Goal: Task Accomplishment & Management: Manage account settings

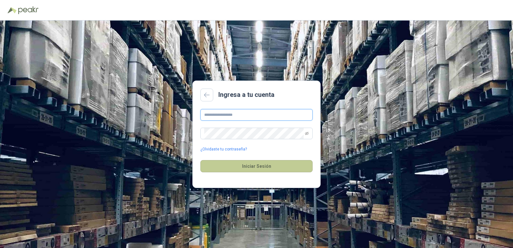
type input "**********"
click at [258, 167] on button "Iniciar Sesión" at bounding box center [256, 166] width 112 height 12
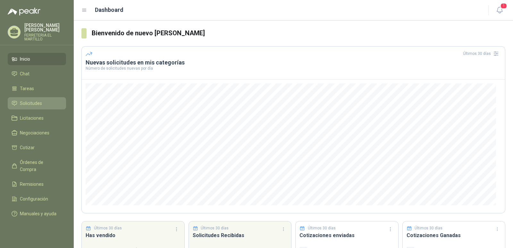
click at [33, 105] on span "Solicitudes" at bounding box center [31, 103] width 22 height 7
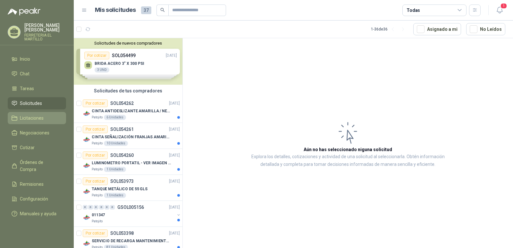
click at [42, 119] on span "Licitaciones" at bounding box center [32, 117] width 24 height 7
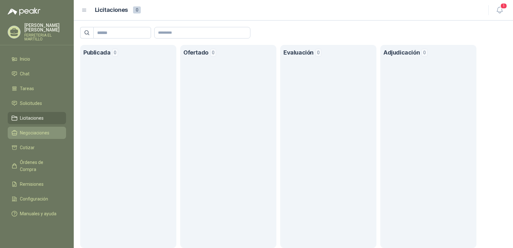
click at [41, 135] on span "Negociaciones" at bounding box center [34, 132] width 29 height 7
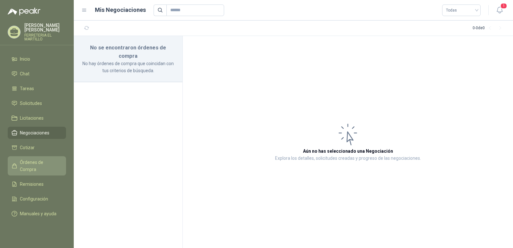
click at [37, 160] on span "Órdenes de Compra" at bounding box center [40, 166] width 40 height 14
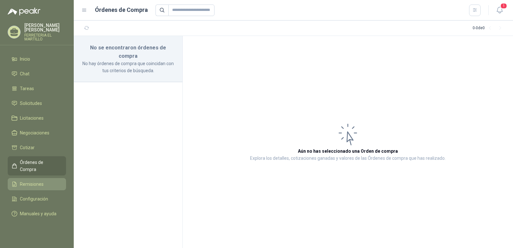
click at [34, 180] on span "Remisiones" at bounding box center [32, 183] width 24 height 7
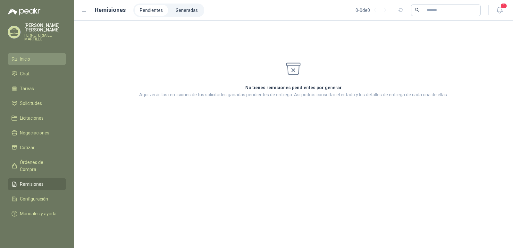
click at [26, 61] on span "Inicio" at bounding box center [25, 58] width 10 height 7
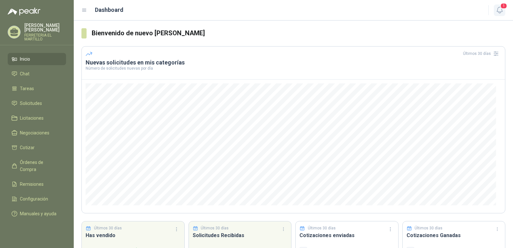
click at [499, 7] on icon "button" at bounding box center [499, 10] width 8 height 8
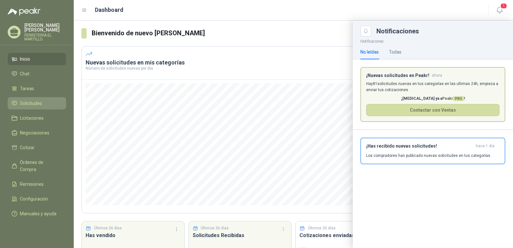
click at [37, 101] on span "Solicitudes" at bounding box center [31, 103] width 22 height 7
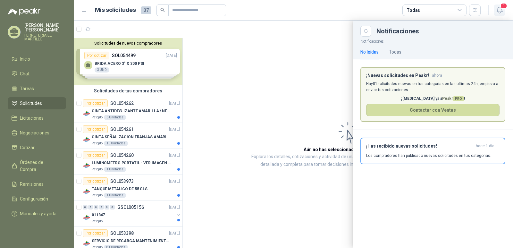
click at [502, 8] on span "1" at bounding box center [503, 6] width 7 height 6
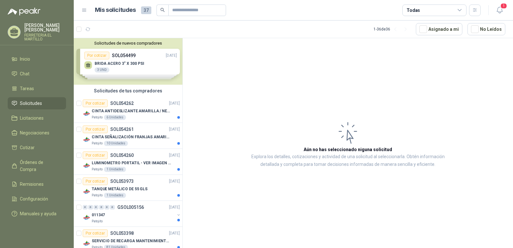
click at [136, 49] on div "Solicitudes de nuevos compradores Por cotizar SOL054499 02/09/25 BRIDA ACERO 3"…" at bounding box center [128, 61] width 109 height 46
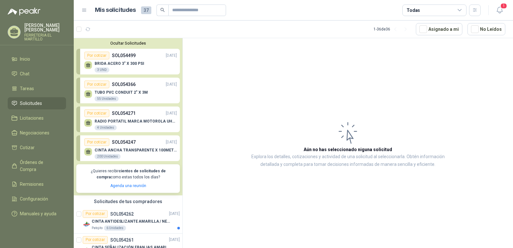
click at [134, 54] on p "SOL054499" at bounding box center [124, 55] width 24 height 7
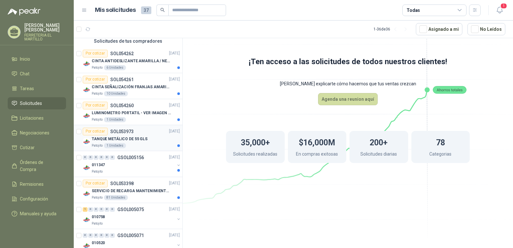
scroll to position [128, 0]
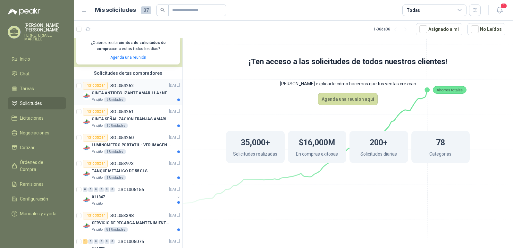
click at [132, 89] on div "Por cotizar SOL054262" at bounding box center [108, 86] width 51 height 8
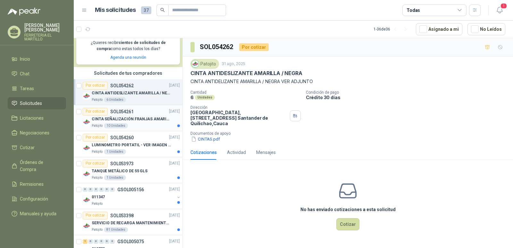
click at [158, 120] on p "CINTA SEÑALIZACIÓN FRANJAS AMARILLAS NEGRA" at bounding box center [132, 119] width 80 height 6
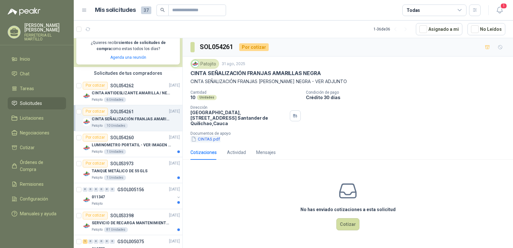
click at [205, 136] on button "CINTAS.pdf" at bounding box center [205, 139] width 30 height 7
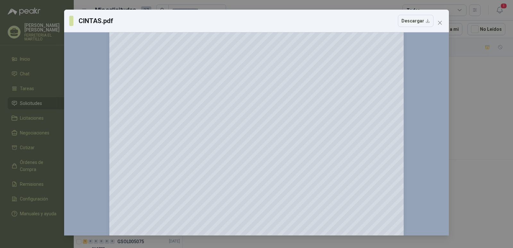
scroll to position [64, 0]
click at [442, 24] on span "Close" at bounding box center [440, 22] width 10 height 5
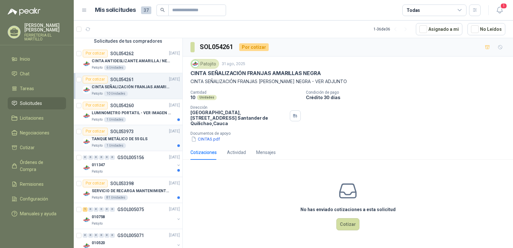
scroll to position [192, 0]
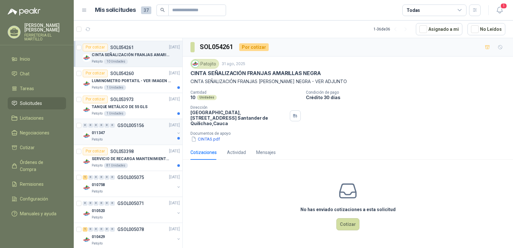
click at [138, 131] on div "011347" at bounding box center [133, 133] width 83 height 8
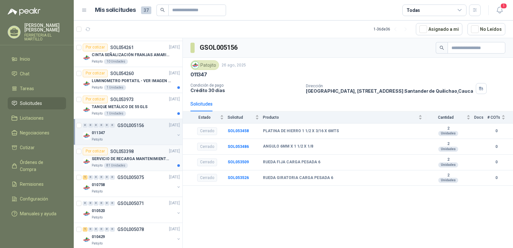
click at [137, 157] on p "SERVICIO DE RECARGA MANTENIMIENTO Y PRESTAMOS DE EXTINTORES" at bounding box center [132, 159] width 80 height 6
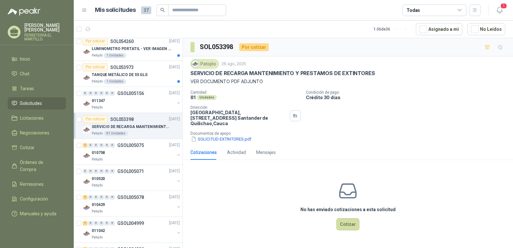
scroll to position [256, 0]
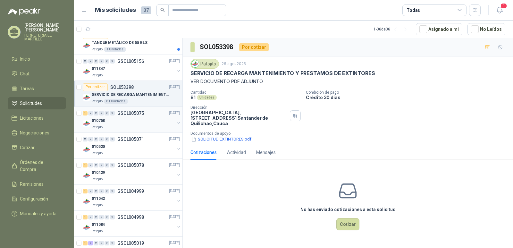
click at [134, 122] on div "010758" at bounding box center [133, 121] width 83 height 8
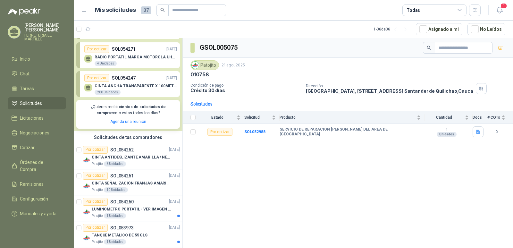
scroll to position [128, 0]
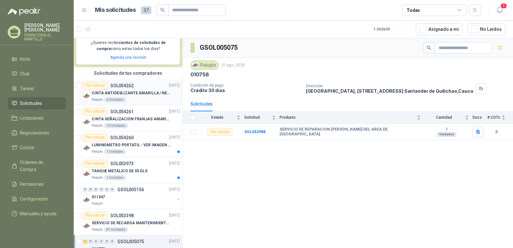
click at [131, 94] on p "CINTA ANTIDESLIZANTE AMARILLA / NEGRA" at bounding box center [132, 93] width 80 height 6
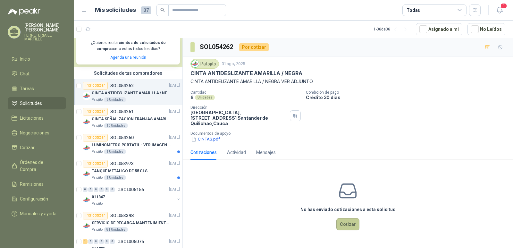
click at [351, 218] on button "Cotizar" at bounding box center [347, 224] width 23 height 12
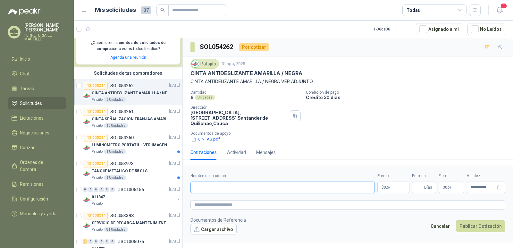
click at [258, 184] on input "Nombre del producto" at bounding box center [282, 187] width 184 height 12
click at [221, 182] on input "**********" at bounding box center [282, 187] width 184 height 12
click at [241, 181] on input "**********" at bounding box center [282, 187] width 184 height 12
type input "**********"
click at [206, 136] on button "CINTAS.pdf" at bounding box center [205, 139] width 30 height 7
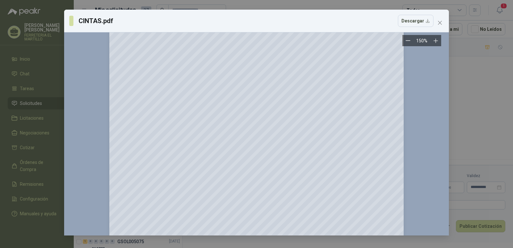
scroll to position [64, 0]
click at [444, 23] on div "CINTAS.pdf Descargar 150 %" at bounding box center [256, 123] width 385 height 226
click at [443, 23] on span "Close" at bounding box center [440, 22] width 10 height 5
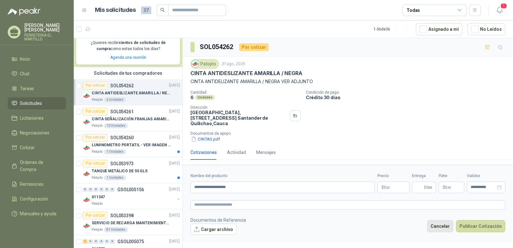
click at [441, 223] on button "Cancelar" at bounding box center [440, 226] width 26 height 12
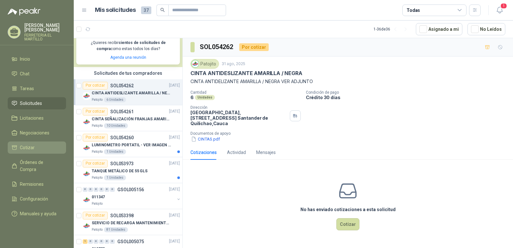
click at [11, 146] on link "Cotizar" at bounding box center [37, 147] width 58 height 12
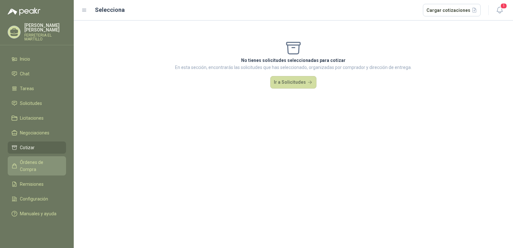
click at [43, 162] on span "Órdenes de Compra" at bounding box center [40, 166] width 40 height 14
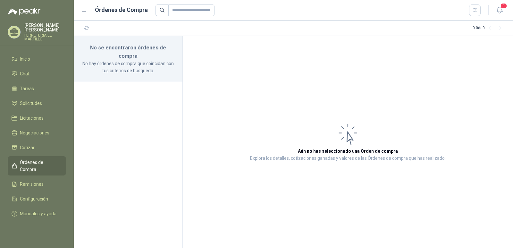
click at [141, 51] on h3 "No se encontraron órdenes de compra" at bounding box center [127, 52] width 93 height 16
click at [23, 84] on link "Tareas" at bounding box center [37, 88] width 58 height 12
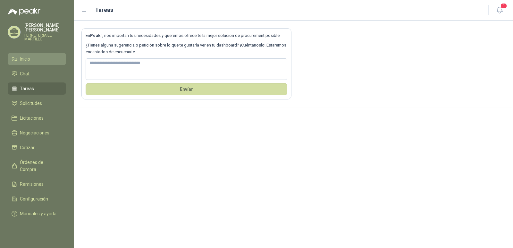
click at [24, 57] on span "Inicio" at bounding box center [25, 58] width 10 height 7
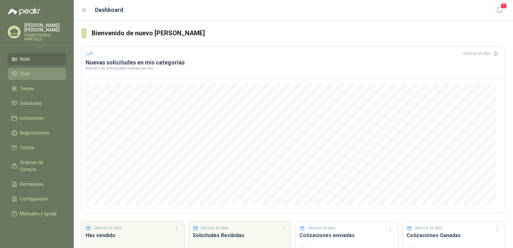
click at [27, 73] on span "Chat" at bounding box center [25, 73] width 10 height 7
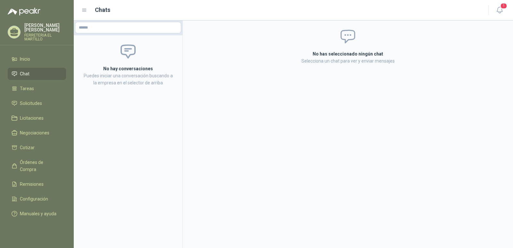
click at [31, 82] on ul "Inicio Chat Tareas Solicitudes Licitaciones Negociaciones Cotizar Órdenes de Co…" at bounding box center [37, 137] width 74 height 169
click at [33, 86] on span "Tareas" at bounding box center [27, 88] width 14 height 7
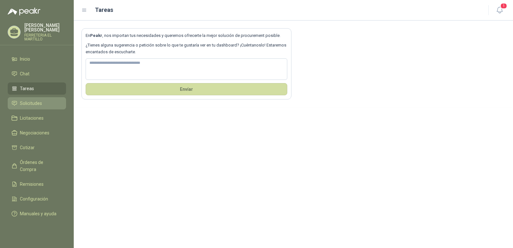
click at [32, 101] on span "Solicitudes" at bounding box center [31, 103] width 22 height 7
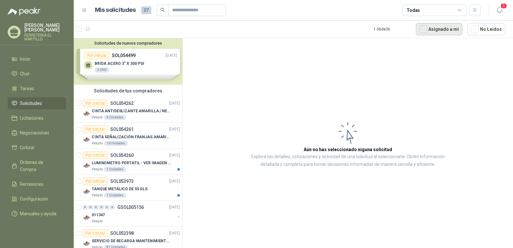
click at [443, 29] on button "Asignado a mi" at bounding box center [439, 29] width 46 height 12
click at [35, 116] on span "Licitaciones" at bounding box center [32, 117] width 24 height 7
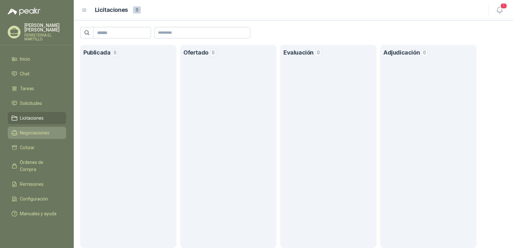
click at [35, 135] on span "Negociaciones" at bounding box center [34, 132] width 29 height 7
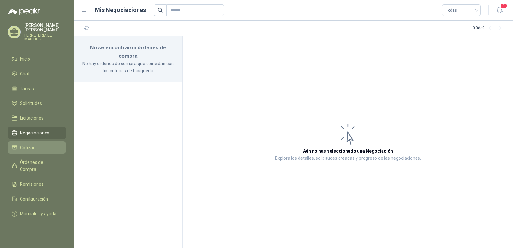
click at [32, 147] on span "Cotizar" at bounding box center [27, 147] width 15 height 7
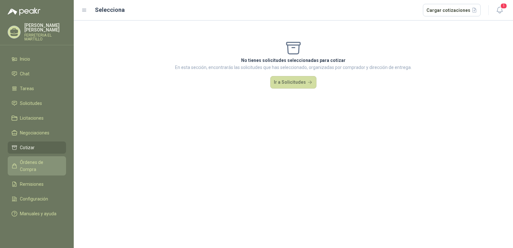
click at [34, 161] on span "Órdenes de Compra" at bounding box center [40, 166] width 40 height 14
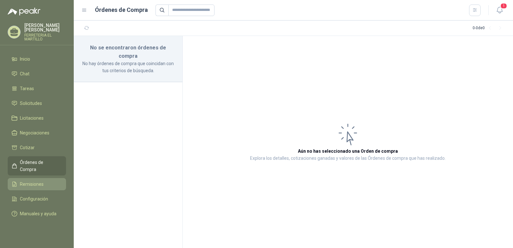
click at [40, 178] on link "Remisiones" at bounding box center [37, 184] width 58 height 12
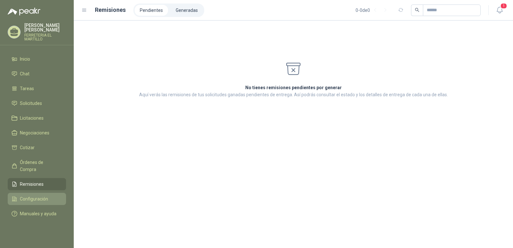
click at [42, 195] on span "Configuración" at bounding box center [34, 198] width 28 height 7
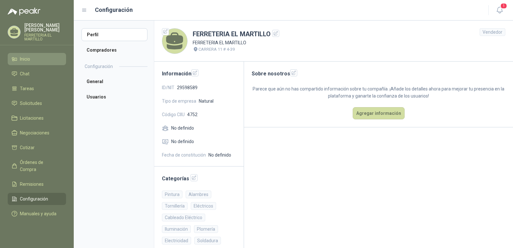
click at [23, 64] on link "Inicio" at bounding box center [37, 59] width 58 height 12
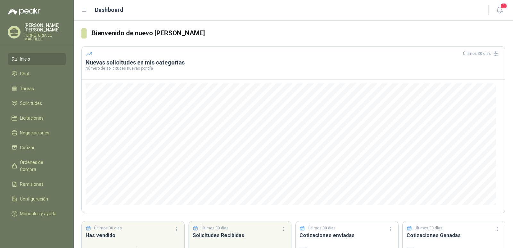
scroll to position [41, 0]
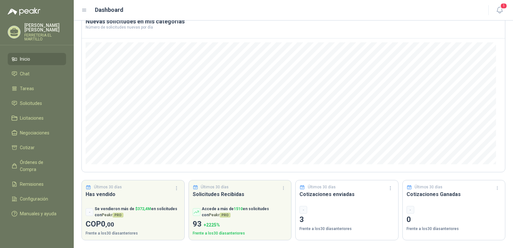
click at [310, 187] on p "Últimos 30 días" at bounding box center [322, 187] width 28 height 6
click at [302, 211] on div "-" at bounding box center [303, 210] width 8 height 8
click at [303, 229] on p "Frente a los 30 días anteriores" at bounding box center [346, 229] width 95 height 6
click at [387, 188] on icon "button" at bounding box center [389, 187] width 5 height 5
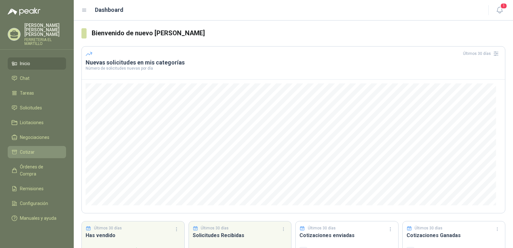
click at [40, 148] on li "Cotizar" at bounding box center [37, 151] width 51 height 7
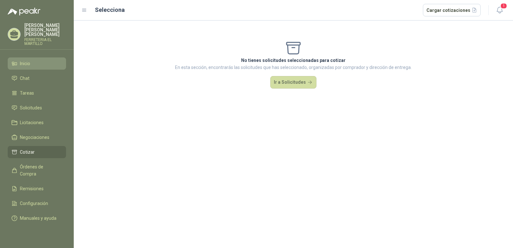
click at [27, 62] on span "Inicio" at bounding box center [25, 63] width 10 height 7
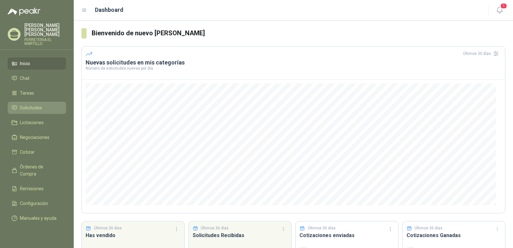
click at [34, 104] on span "Solicitudes" at bounding box center [31, 107] width 22 height 7
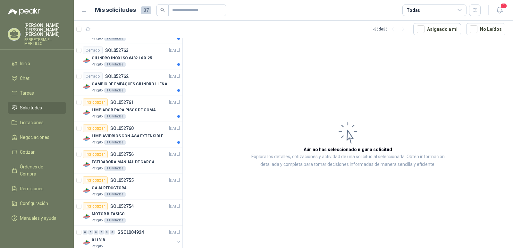
scroll to position [662, 0]
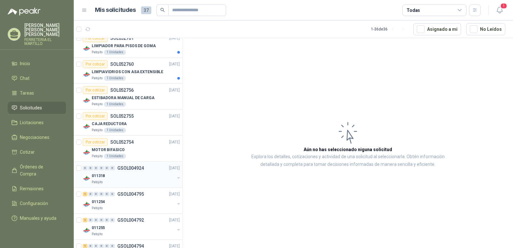
click at [128, 174] on div "011318" at bounding box center [133, 176] width 83 height 8
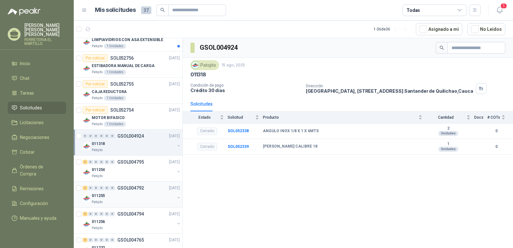
scroll to position [726, 0]
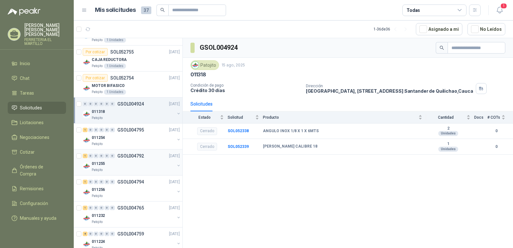
click at [127, 171] on div "Patojito" at bounding box center [133, 169] width 83 height 5
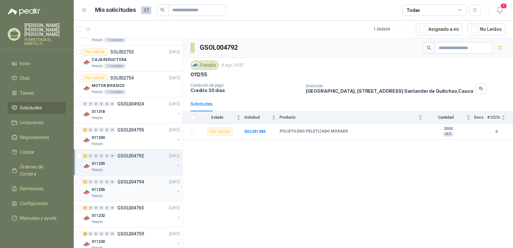
click at [128, 191] on div "011256" at bounding box center [133, 190] width 83 height 8
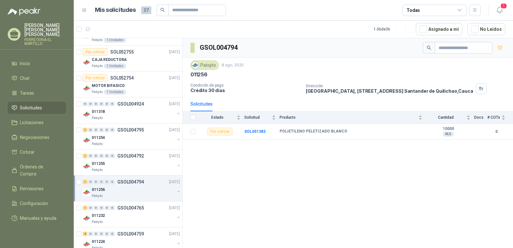
scroll to position [790, 0]
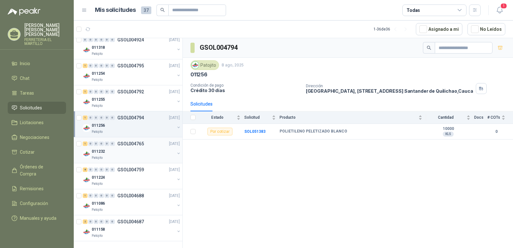
click at [125, 147] on div "1 0 0 0 0 0 GSOL004765 [DATE]" at bounding box center [132, 144] width 98 height 8
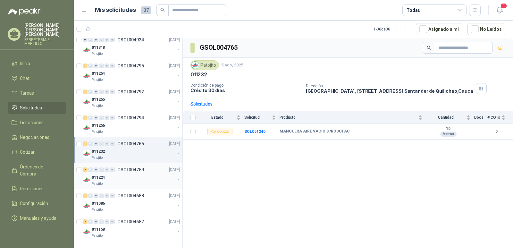
click at [136, 177] on div "011224" at bounding box center [133, 177] width 83 height 8
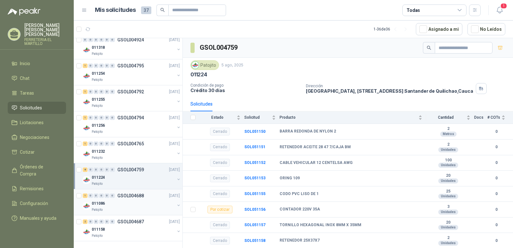
click at [136, 200] on div "011086" at bounding box center [133, 203] width 83 height 8
click at [137, 200] on div "011086" at bounding box center [133, 203] width 83 height 8
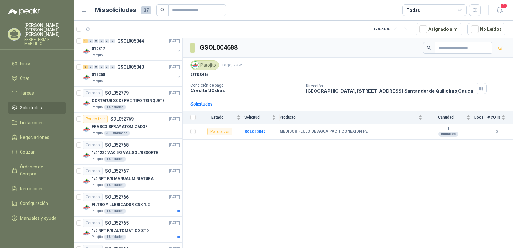
scroll to position [342, 0]
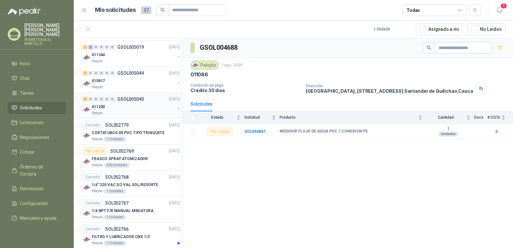
click at [125, 104] on div "011250" at bounding box center [133, 107] width 83 height 8
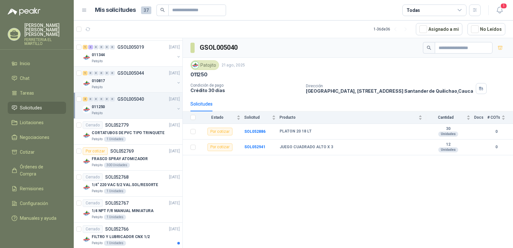
click at [123, 87] on div "Patojito" at bounding box center [133, 87] width 83 height 5
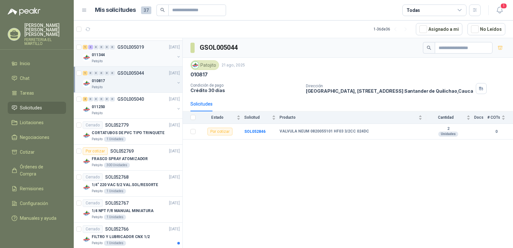
click at [130, 54] on div "011344" at bounding box center [133, 55] width 83 height 8
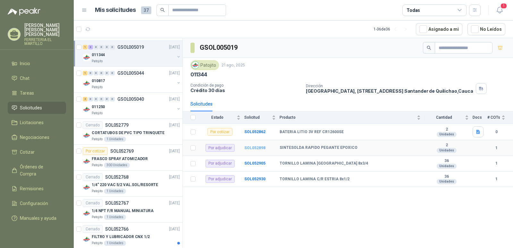
click at [257, 148] on b "SOL052898" at bounding box center [254, 147] width 21 height 4
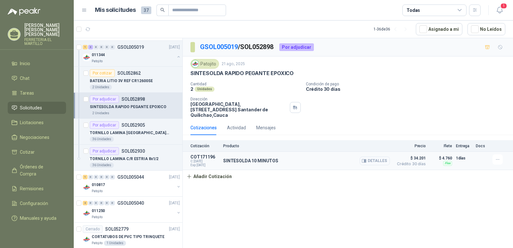
click at [376, 157] on button "Detalles" at bounding box center [375, 160] width 30 height 9
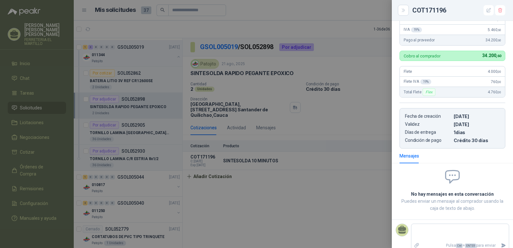
scroll to position [81, 0]
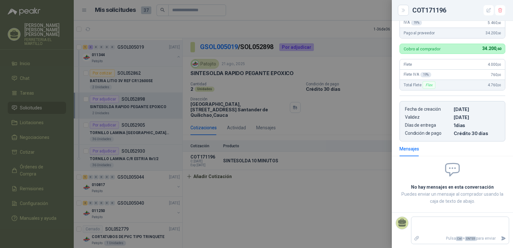
click at [315, 182] on div at bounding box center [256, 124] width 513 height 248
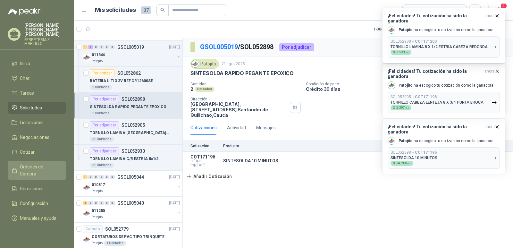
click at [37, 164] on span "Órdenes de Compra" at bounding box center [40, 170] width 40 height 14
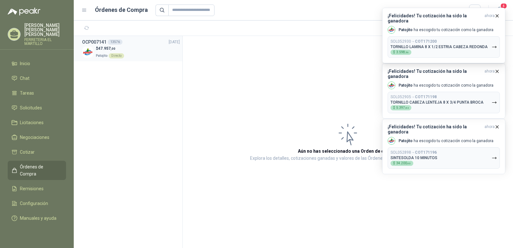
click at [109, 49] on span "47.957 ,00" at bounding box center [106, 48] width 17 height 4
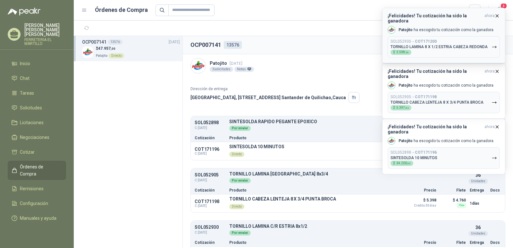
click at [496, 16] on icon "button" at bounding box center [496, 15] width 5 height 5
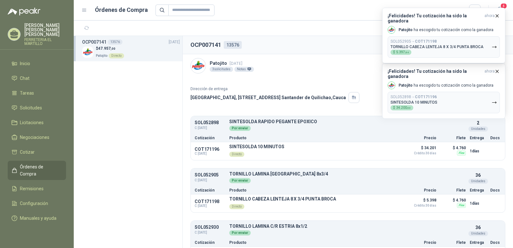
click at [496, 16] on icon "button" at bounding box center [496, 15] width 5 height 5
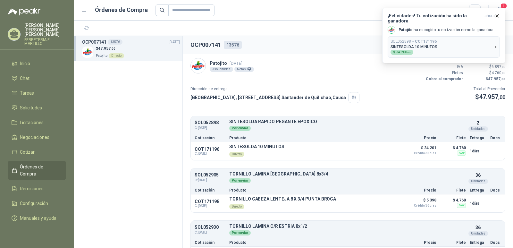
click at [496, 16] on icon "button" at bounding box center [496, 15] width 5 height 5
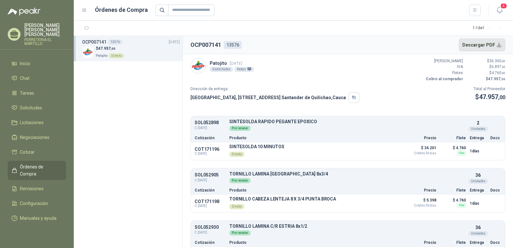
click at [494, 46] on button "Descargar PDF" at bounding box center [482, 44] width 47 height 13
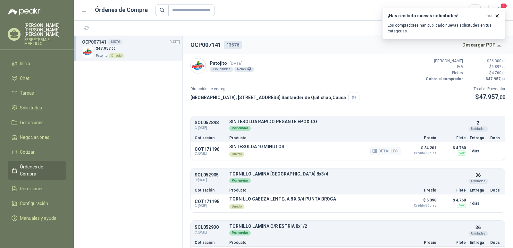
scroll to position [21, 0]
